Goal: Navigation & Orientation: Find specific page/section

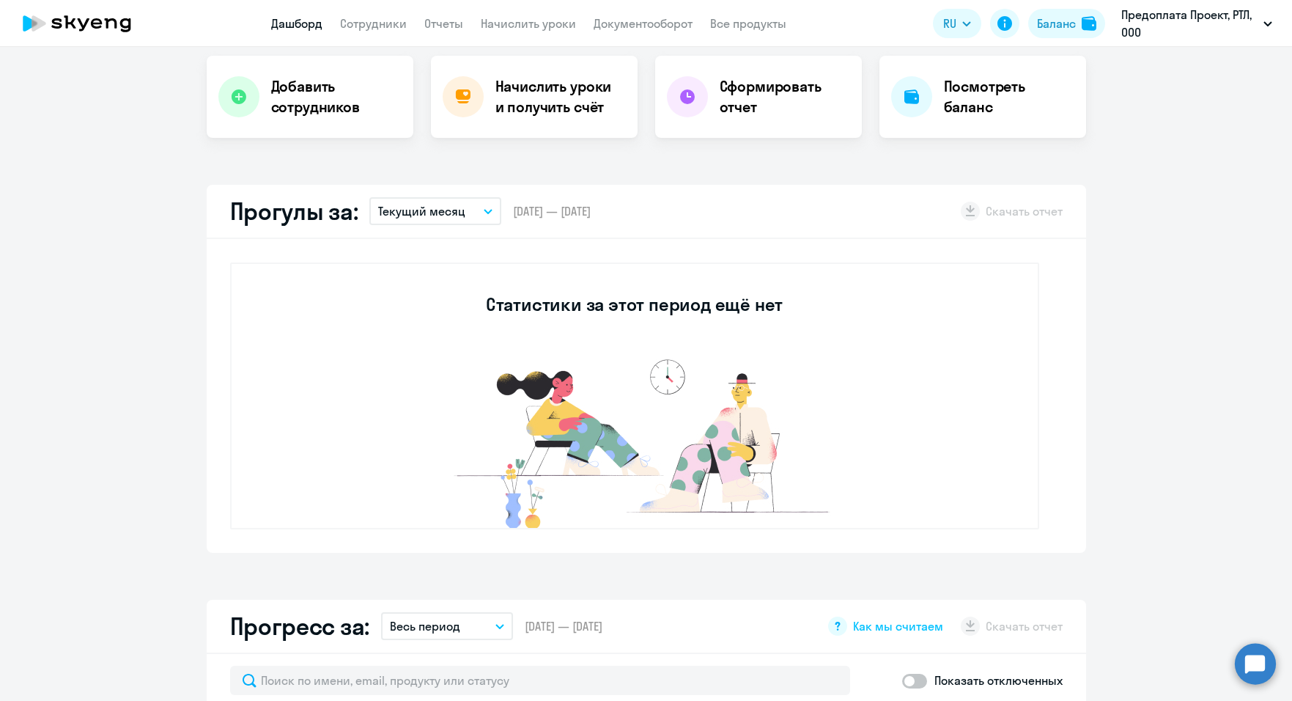
select select "30"
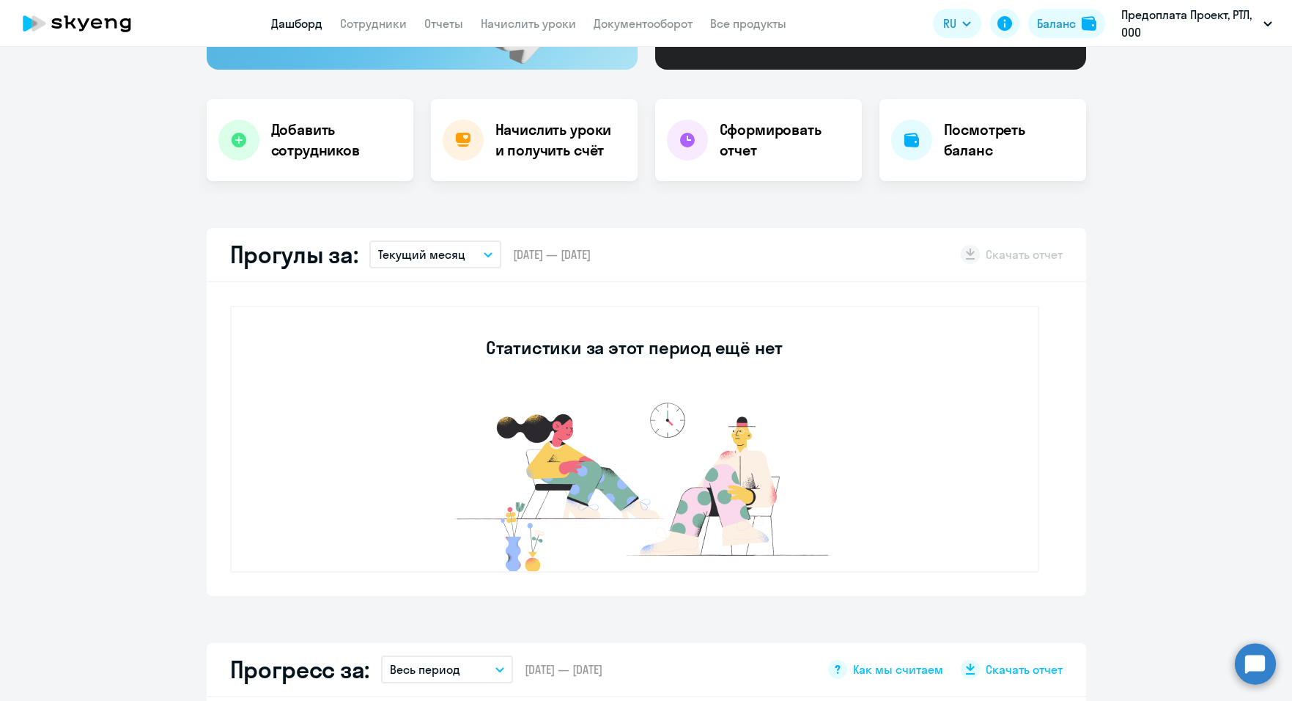
scroll to position [220, 0]
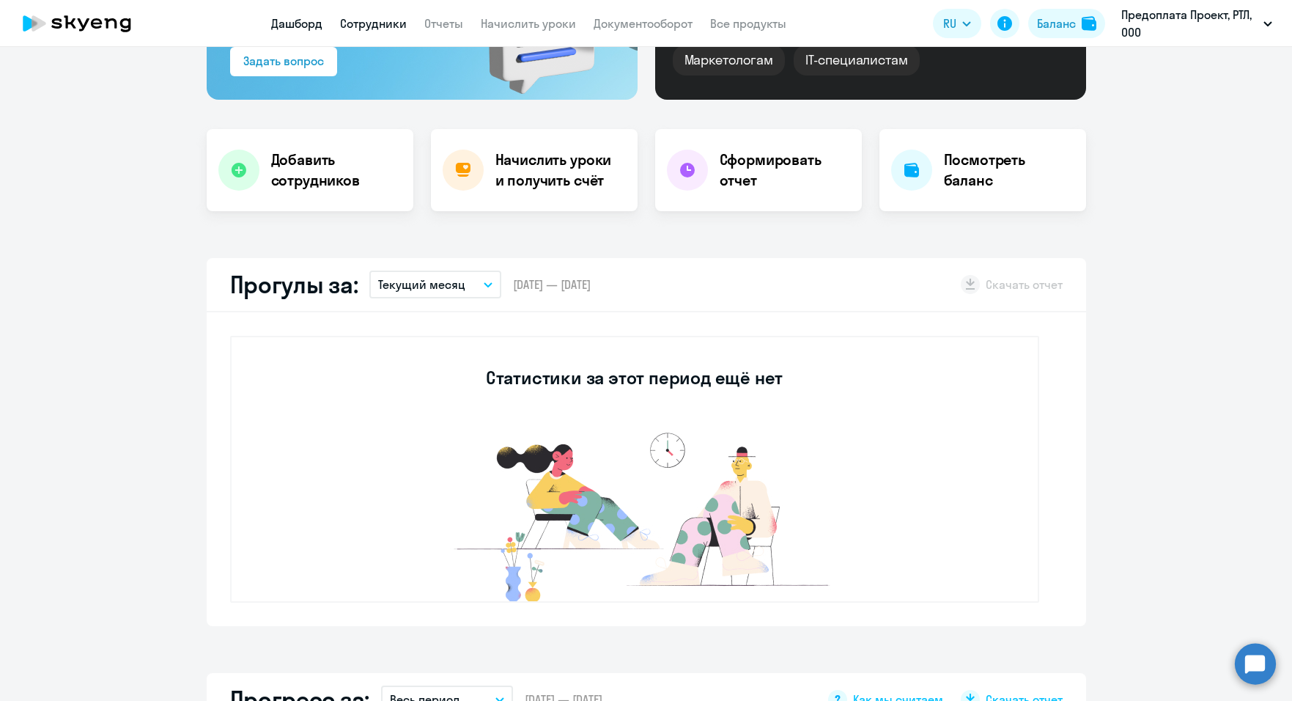
click at [386, 23] on link "Сотрудники" at bounding box center [373, 23] width 67 height 15
select select "30"
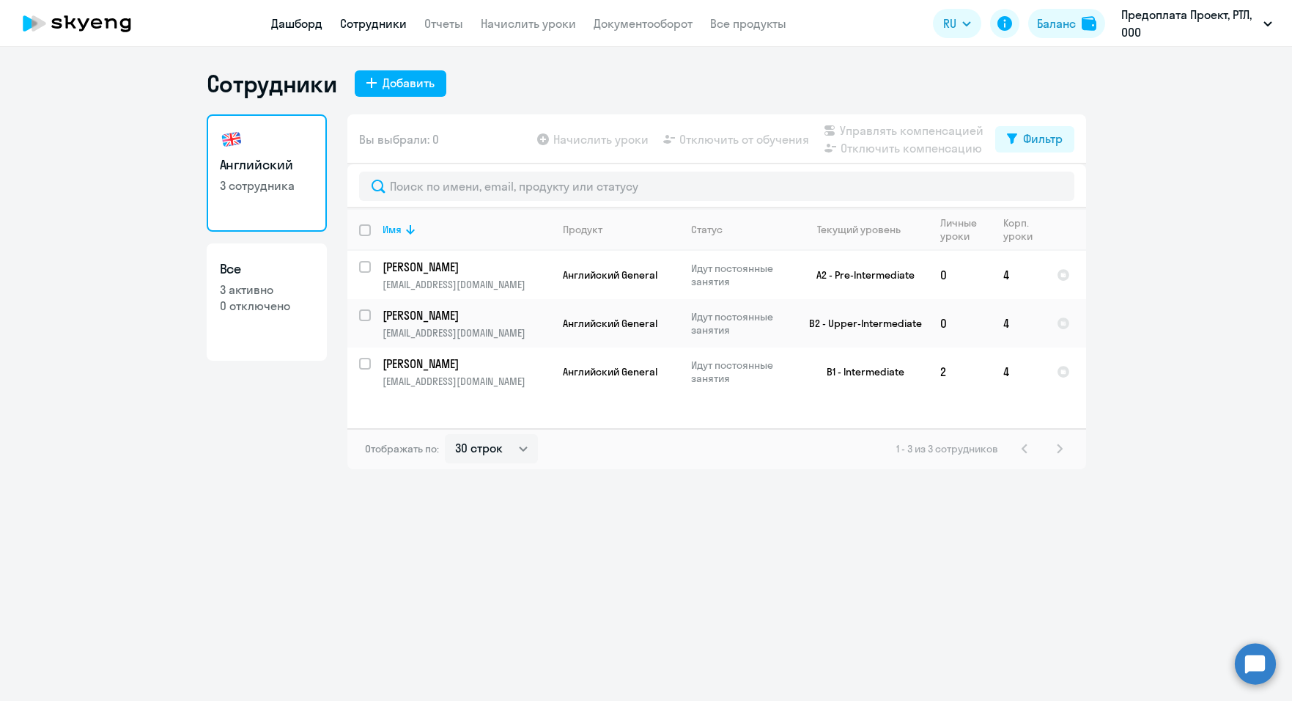
click at [295, 26] on link "Дашборд" at bounding box center [296, 23] width 51 height 15
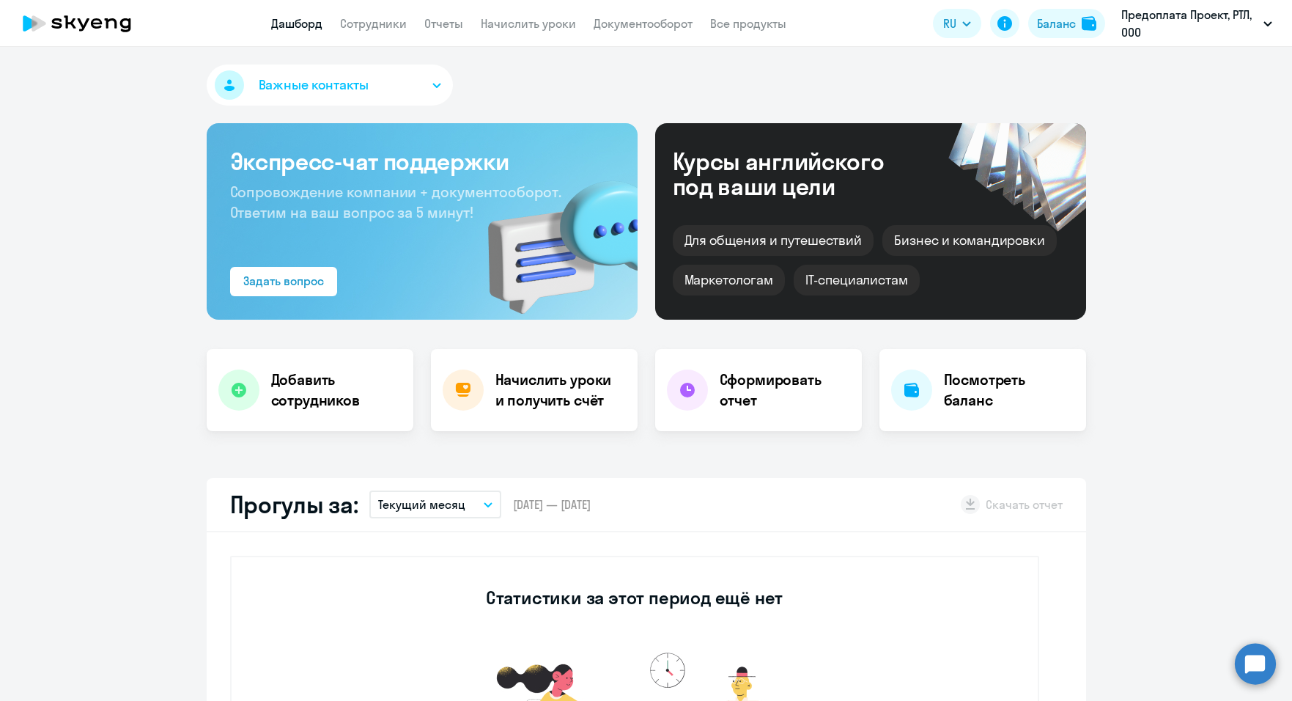
select select "30"
click at [1050, 23] on div "Баланс" at bounding box center [1056, 24] width 39 height 18
select select "english_adult_not_native_speaker"
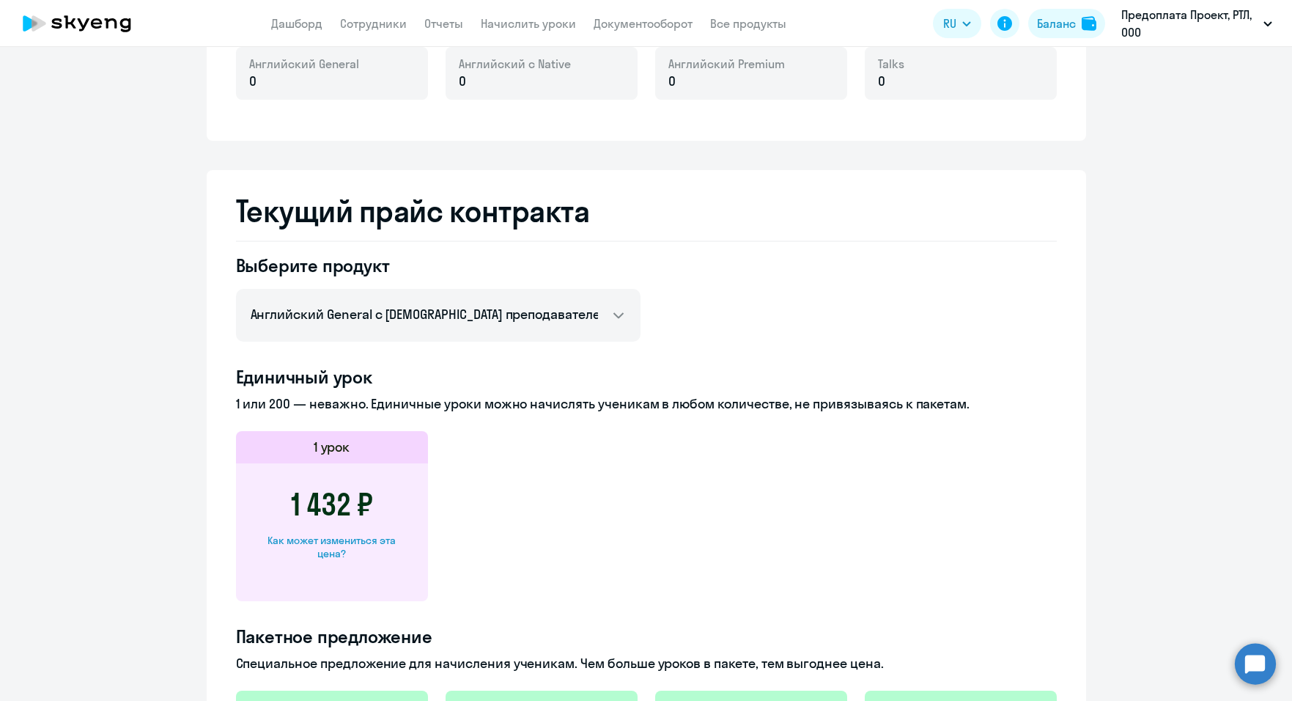
scroll to position [586, 0]
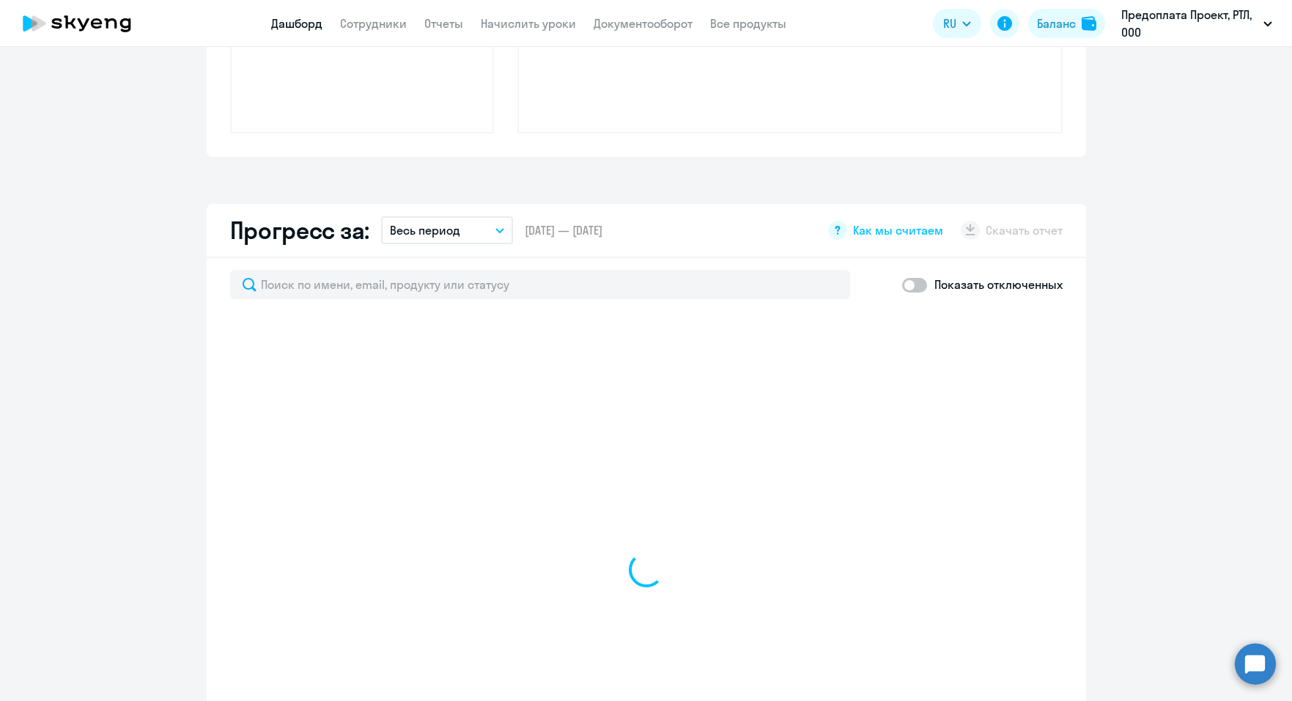
scroll to position [689, 0]
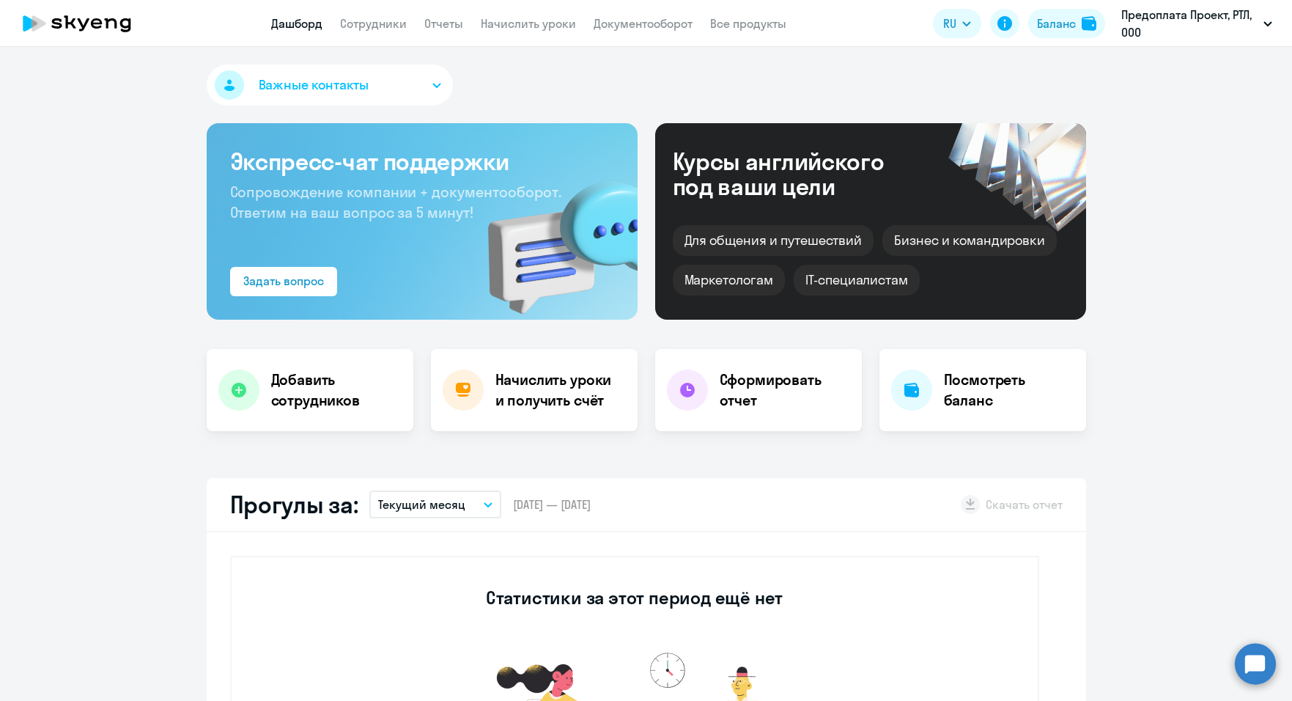
select select "30"
